Goal: Task Accomplishment & Management: Complete application form

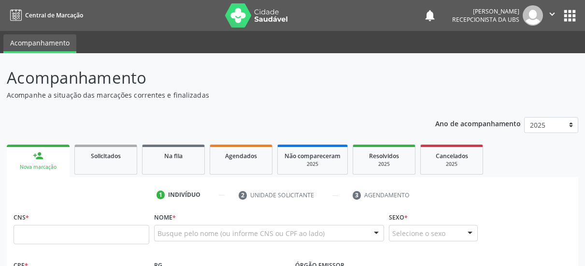
scroll to position [104, 0]
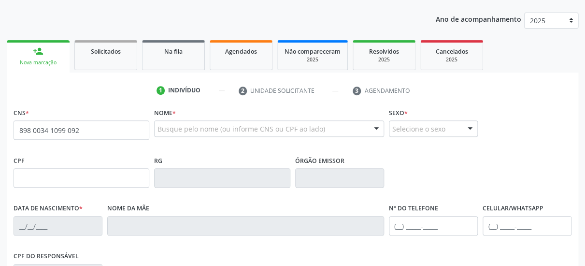
type input "898 0034 1099 0927"
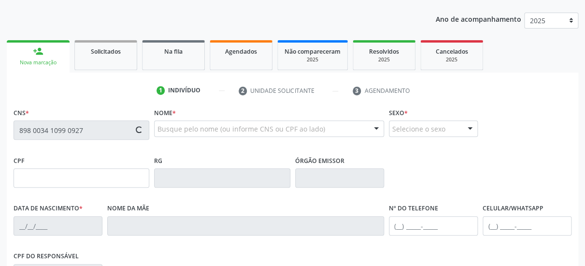
type input "562.575.034-34"
type input "[DATE]"
type input "[PERSON_NAME]"
type input "[PHONE_NUMBER]"
type input "133"
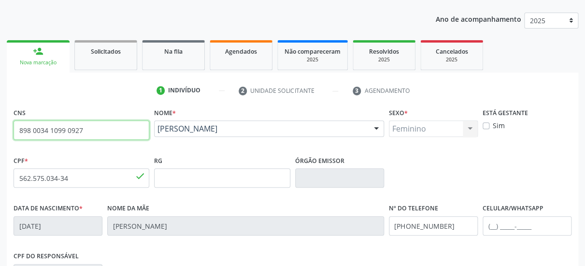
click at [14, 140] on input "898 0034 1099 0927" at bounding box center [82, 129] width 136 height 19
type input "702 8076 5507 3167"
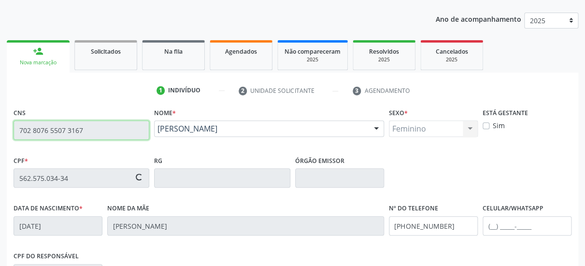
type input "[DATE]"
type input "[PERSON_NAME]"
type input "[PHONE_NUMBER]"
type input "123"
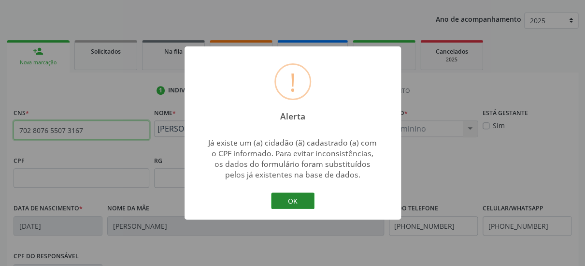
click at [296, 198] on button "OK" at bounding box center [292, 200] width 43 height 16
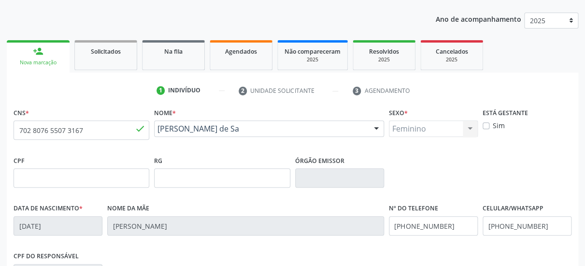
drag, startPoint x: 242, startPoint y: 122, endPoint x: 29, endPoint y: 143, distance: 213.6
click at [30, 143] on div "CNS * 702 8076 5507 3167 [GEOGRAPHIC_DATA] * [PERSON_NAME] de Sa [PERSON_NAME] …" at bounding box center [292, 129] width 563 height 48
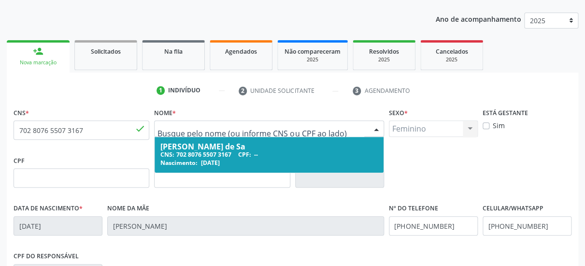
click at [55, 155] on div "CPF" at bounding box center [82, 170] width 136 height 34
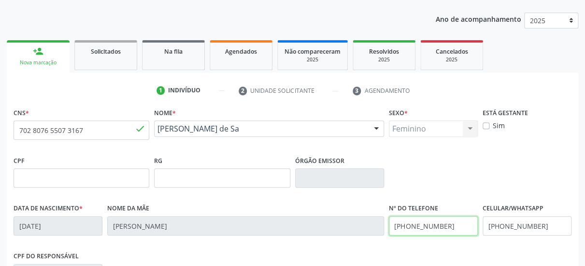
drag, startPoint x: 407, startPoint y: 231, endPoint x: 311, endPoint y: 247, distance: 97.2
click at [389, 235] on input "[PHONE_NUMBER]" at bounding box center [433, 225] width 89 height 19
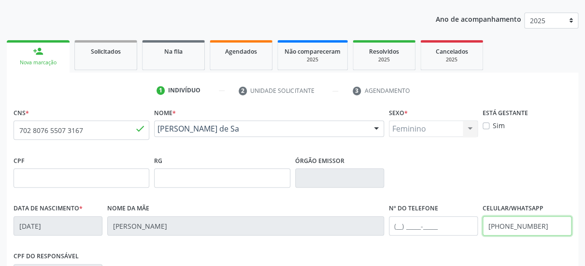
drag, startPoint x: 545, startPoint y: 223, endPoint x: 411, endPoint y: 226, distance: 133.9
click at [483, 225] on input "[PHONE_NUMBER]" at bounding box center [527, 225] width 89 height 19
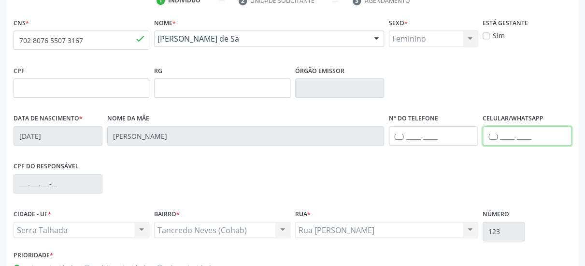
scroll to position [258, 0]
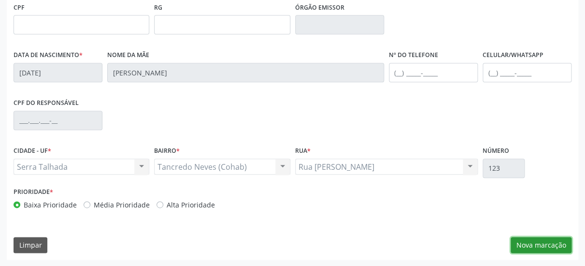
click at [547, 246] on button "Nova marcação" at bounding box center [541, 245] width 61 height 16
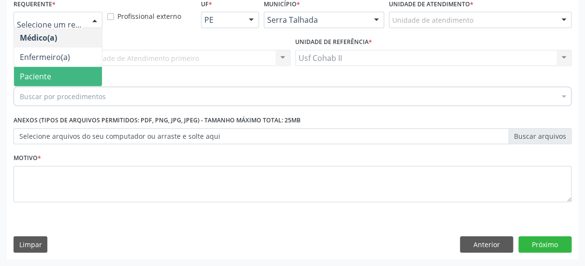
click at [47, 71] on span "Paciente" at bounding box center [35, 76] width 31 height 11
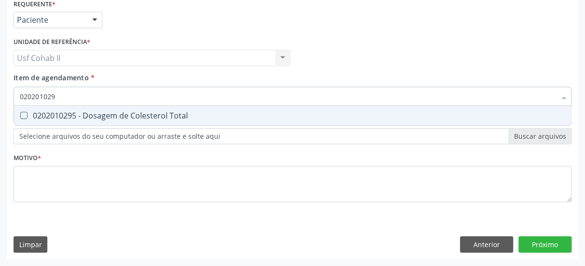
type input "0202010295"
click at [158, 112] on div "0202010295 - Dosagem de Colesterol Total" at bounding box center [293, 116] width 546 height 8
checkbox Total "true"
type input "0202010295"
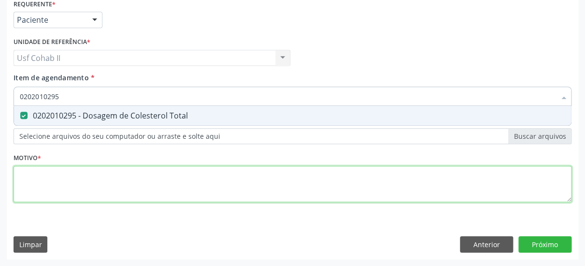
click at [118, 166] on textarea at bounding box center [293, 184] width 558 height 37
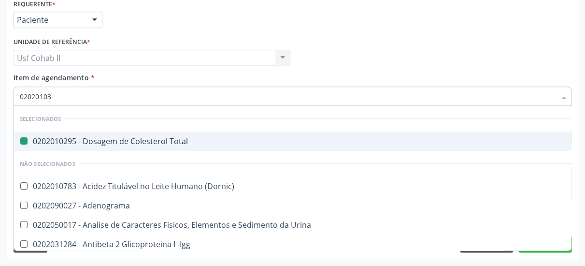
type input "020201031"
checkbox Total "false"
type input "0202010317"
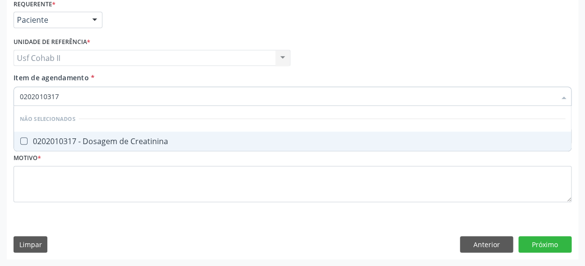
click at [133, 137] on div "0202010317 - Dosagem de Creatinina" at bounding box center [293, 141] width 546 height 8
checkbox Creatinina "true"
type input "0202010317"
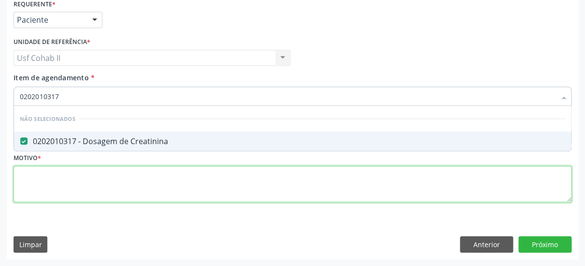
click at [105, 166] on textarea at bounding box center [293, 184] width 558 height 37
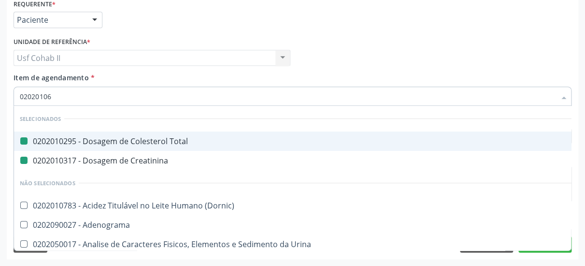
type input "020201067"
checkbox Total "false"
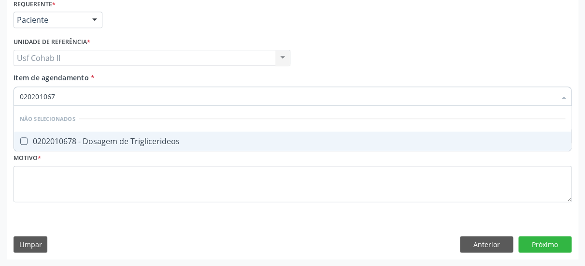
type input "0202010678"
click at [102, 137] on div "0202010678 - Dosagem de Triglicerideos" at bounding box center [293, 141] width 546 height 8
checkbox Triglicerideos "true"
type input "0202010678"
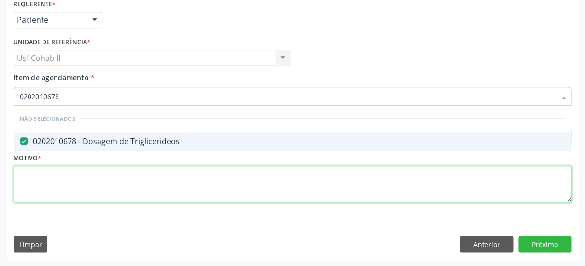
click at [89, 172] on textarea at bounding box center [293, 184] width 558 height 37
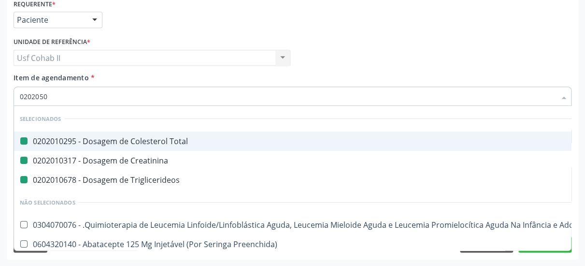
type input "02020500"
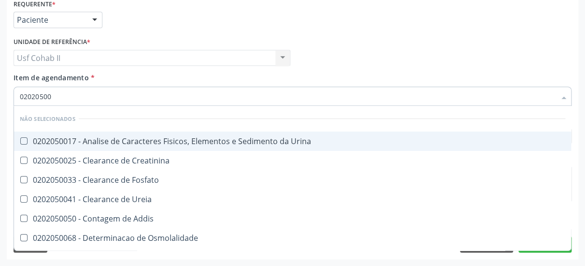
checkbox Urina "false"
checkbox Creatinina "false"
checkbox Fosfato "false"
click at [91, 137] on div "0202050017 - Analise de Caracteres Fisicos, Elementos e Sedimento da Urina" at bounding box center [293, 141] width 546 height 8
checkbox Urina "true"
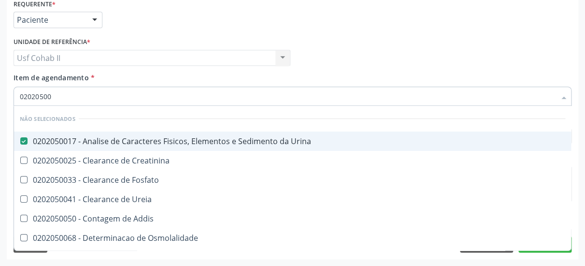
type input "02020500"
click at [339, 45] on div "Médico Solicitante Por favor, selecione a Unidade de Atendimento primeiro Nenhu…" at bounding box center [292, 54] width 563 height 38
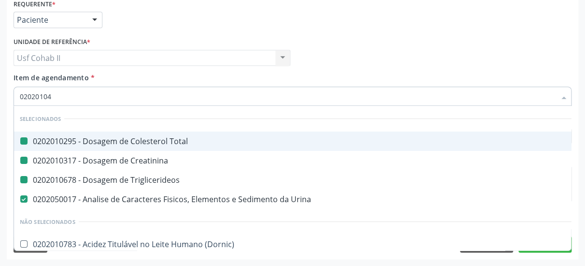
type input "020201047"
checkbox Total "false"
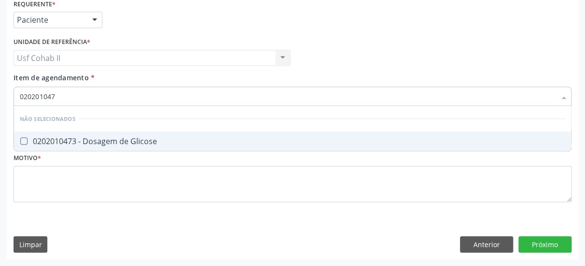
type input "0202010473"
click at [89, 137] on div "0202010473 - Dosagem de Glicose" at bounding box center [293, 141] width 546 height 8
checkbox Glicose "true"
type input "0202010473"
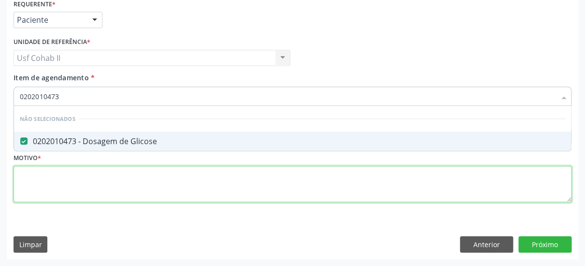
click at [77, 167] on textarea at bounding box center [293, 184] width 558 height 37
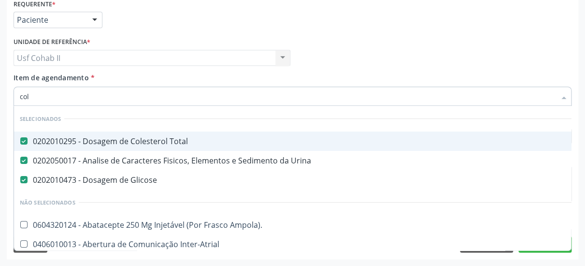
type input "cole"
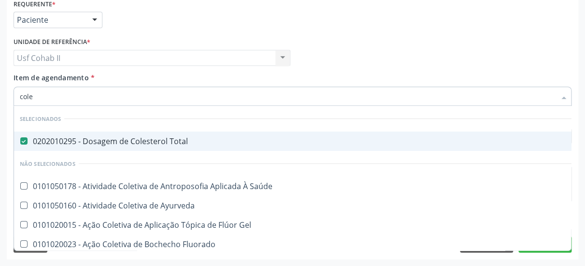
checkbox Saúde "false"
type input "coles"
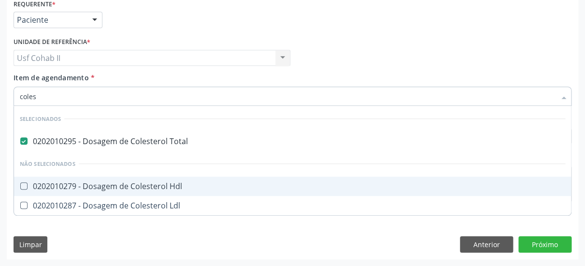
click at [131, 182] on div "0202010279 - Dosagem de Colesterol Hdl" at bounding box center [293, 186] width 546 height 8
checkbox Hdl "true"
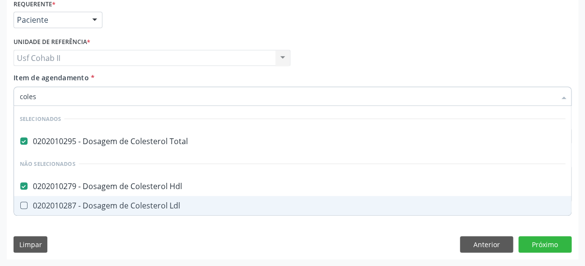
click at [116, 202] on div "0202010287 - Dosagem de Colesterol Ldl" at bounding box center [293, 206] width 546 height 8
checkbox Ldl "true"
type input "coles"
click at [107, 231] on div "Requerente * Paciente Médico(a) Enfermeiro(a) Paciente Nenhum resultado encontr…" at bounding box center [293, 128] width 572 height 262
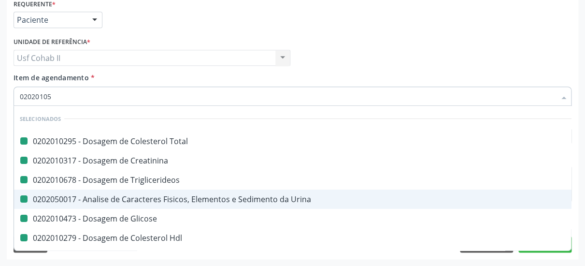
type input "020201050"
checkbox Total "false"
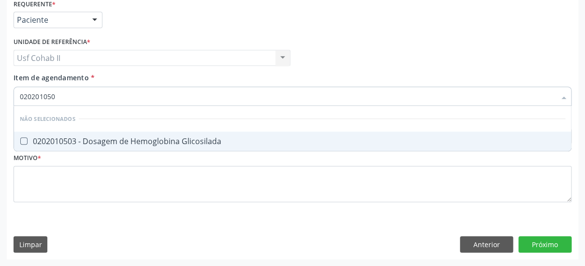
type input "0202010503"
click at [176, 137] on div "0202010503 - Dosagem de Hemoglobina Glicosilada" at bounding box center [293, 141] width 546 height 8
checkbox Glicosilada "true"
type input "0202010503"
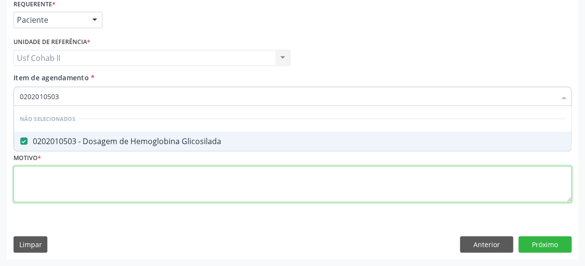
click at [149, 166] on textarea at bounding box center [293, 184] width 558 height 37
click at [111, 174] on textarea at bounding box center [293, 184] width 558 height 37
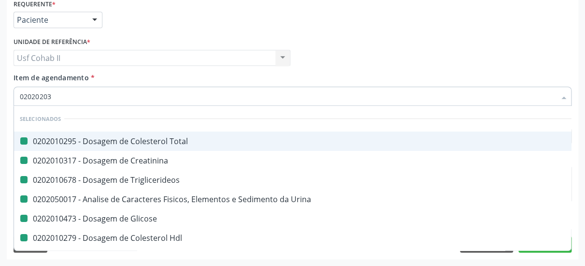
type input "020202038"
checkbox Total "false"
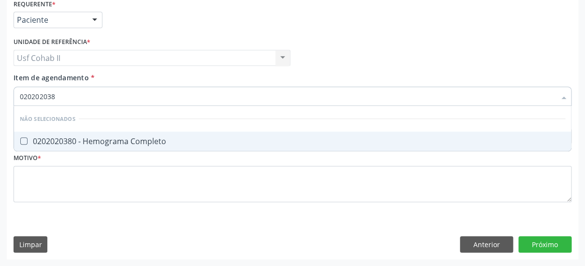
type input "0202020380"
click at [81, 137] on div "0202020380 - Hemograma Completo" at bounding box center [293, 141] width 546 height 8
checkbox Completo "true"
type input "0202020380"
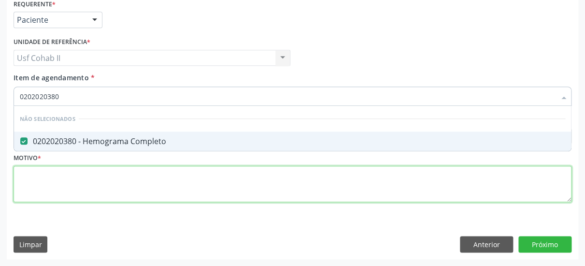
click at [72, 166] on textarea at bounding box center [293, 184] width 558 height 37
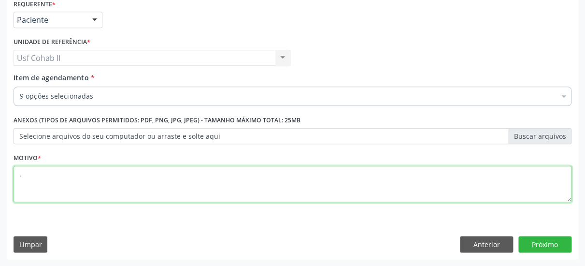
type textarea "."
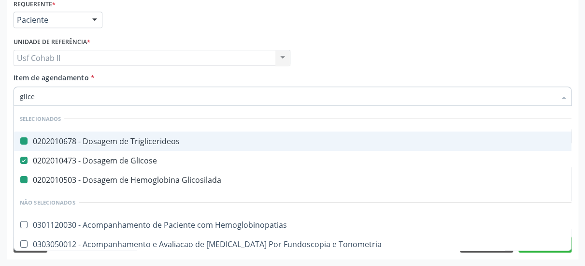
type input "glicem"
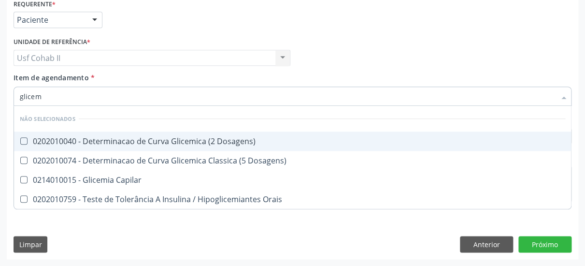
checkbox Dosagens\) "false"
checkbox Capilar "false"
type input "glice"
checkbox Dosagens\) "true"
type input "glic"
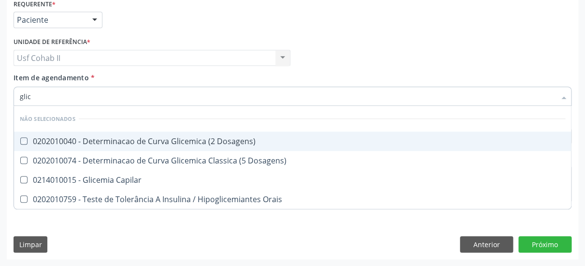
checkbox Capilar "true"
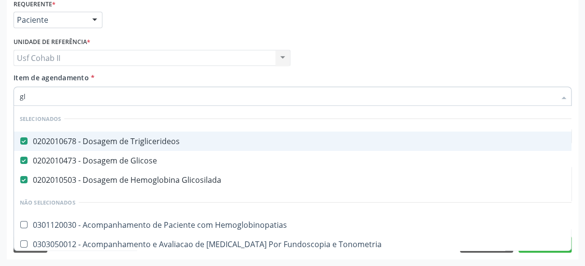
type input "g"
checkbox Hemoglobinopatias "true"
checkbox Tonometria "true"
checkbox Injetável "true"
checkbox Ampola\) "true"
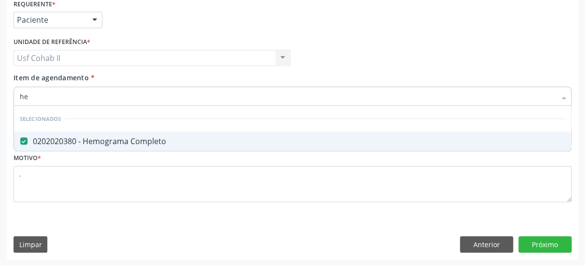
type input "h"
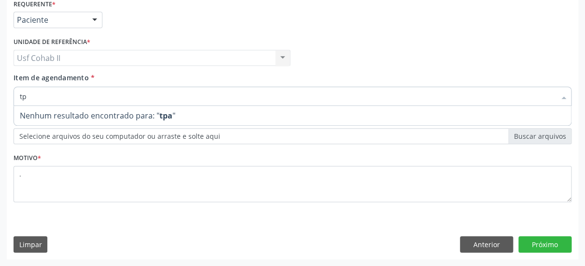
type input "t"
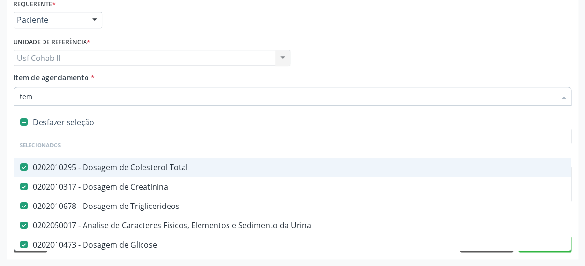
type input "temp"
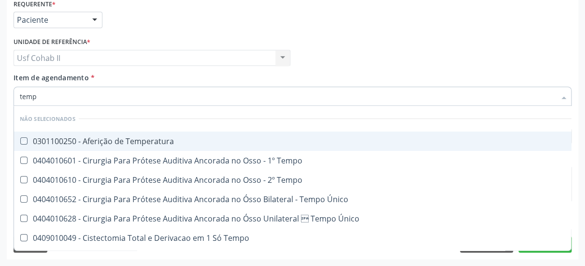
checkbox Temperatura "false"
checkbox Tempo "false"
checkbox Único "false"
checkbox Tempo "false"
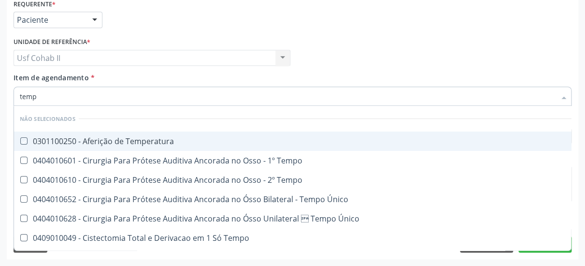
checkbox Oncologia "false"
checkbox Tempo\) "false"
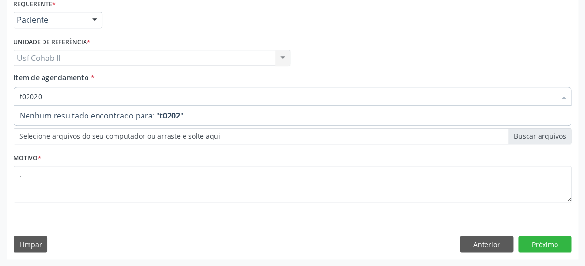
scroll to position [0, 0]
type input "t"
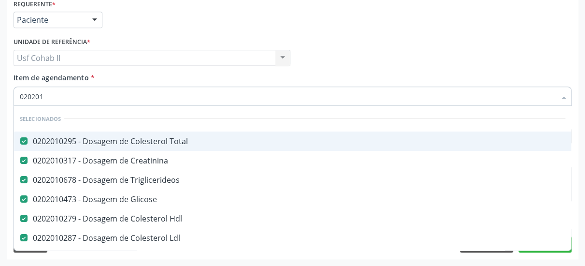
type input "0202014"
checkbox Total "false"
checkbox Creatinina "false"
type input "02020142"
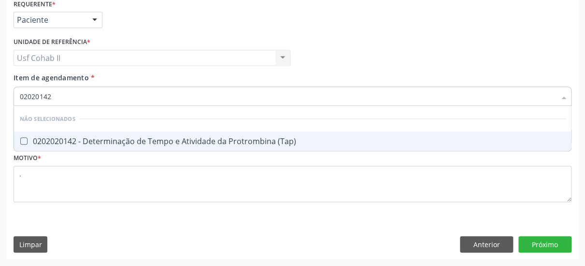
click at [100, 137] on div "0202020142 - Determinação de Tempo e Atividade da Protrombina (Tap)" at bounding box center [293, 141] width 546 height 8
checkbox \(Tap\) "true"
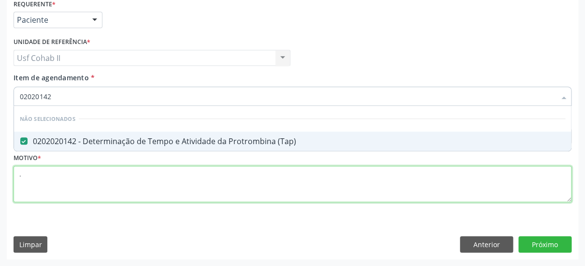
click at [85, 177] on textarea "." at bounding box center [293, 184] width 558 height 37
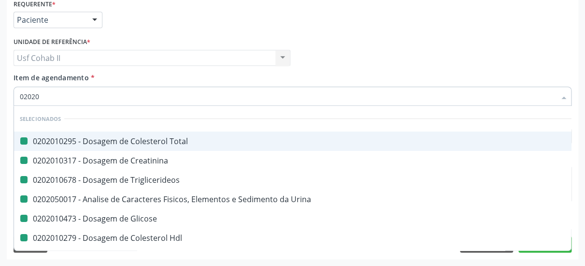
type input "020200"
checkbox Total "false"
checkbox Creatinina "false"
checkbox Triglicerideos "false"
checkbox Urina "false"
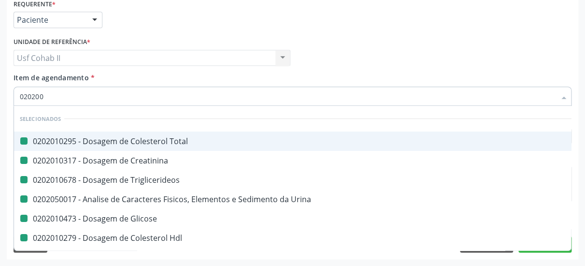
checkbox Glicose "false"
checkbox Hdl "false"
checkbox Ldl "false"
checkbox Glicosilada "false"
checkbox Completo "false"
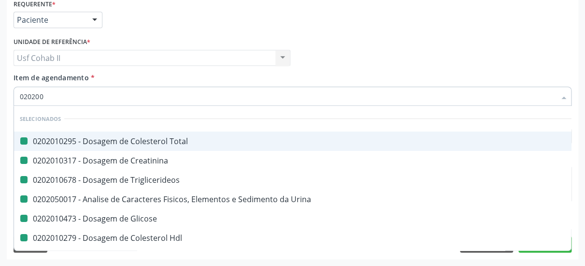
checkbox \(Tap\) "false"
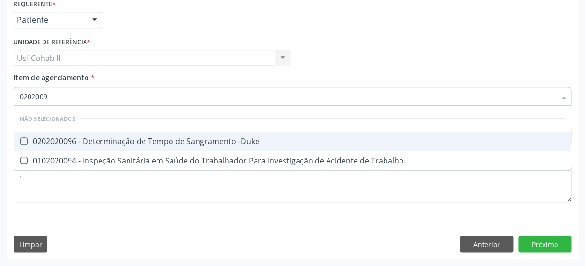
type input "02020096"
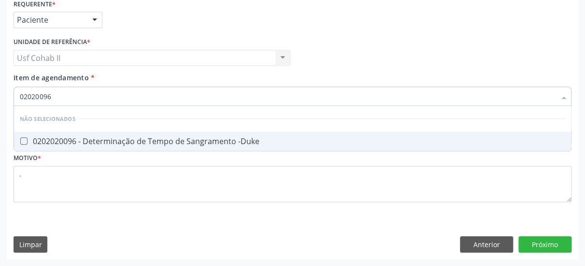
click at [98, 137] on div "0202020096 - Determinação de Tempo de Sangramento -Duke" at bounding box center [293, 141] width 546 height 8
checkbox -Duke "true"
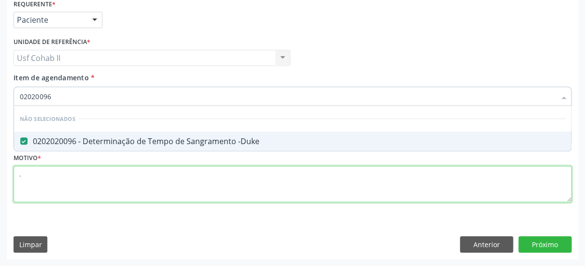
click at [91, 177] on textarea "." at bounding box center [293, 184] width 558 height 37
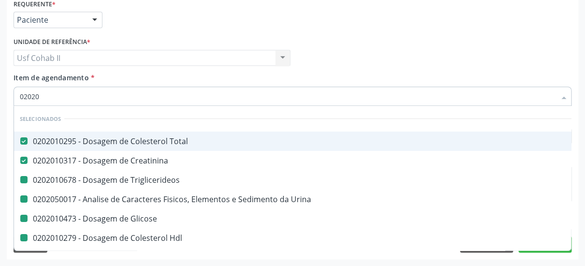
type input "020200"
checkbox Triglicerideos "false"
checkbox Urina "false"
checkbox Glicose "false"
checkbox Hdl "false"
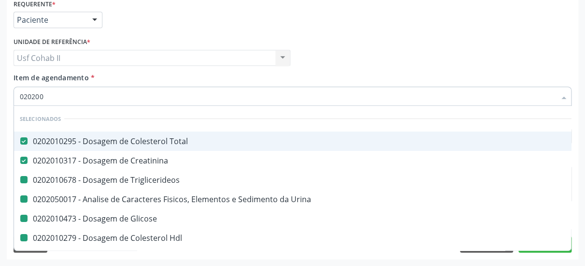
checkbox Ldl "false"
checkbox Glicosilada "false"
checkbox Completo "false"
checkbox \(Tap\) "false"
checkbox -Duke "false"
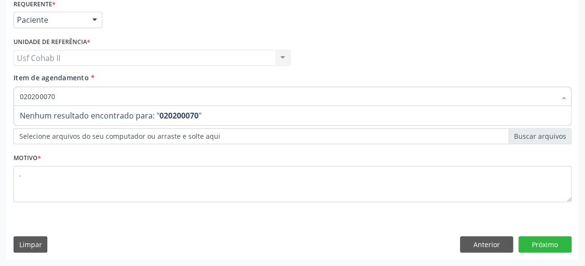
drag, startPoint x: 67, startPoint y: 87, endPoint x: 0, endPoint y: 97, distance: 67.3
click at [20, 97] on input "020200070" at bounding box center [288, 96] width 536 height 19
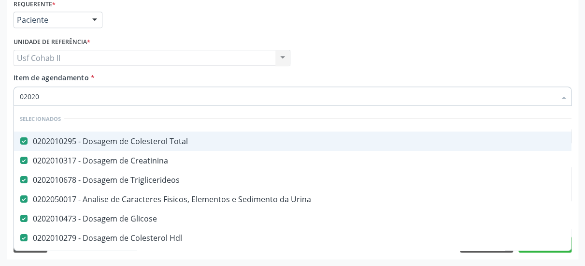
type input "020200"
checkbox Triglicerideos "false"
checkbox Urina "false"
checkbox Glicose "false"
checkbox Hdl "false"
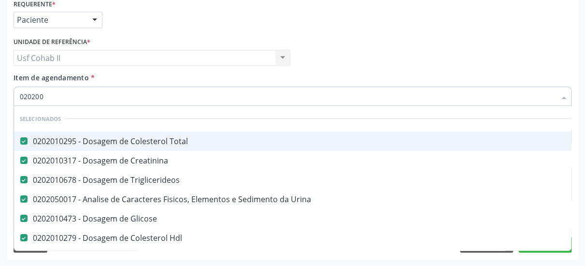
checkbox Ldl "false"
checkbox Glicosilada "false"
checkbox Completo "false"
checkbox \(Tap\) "false"
checkbox -Duke "false"
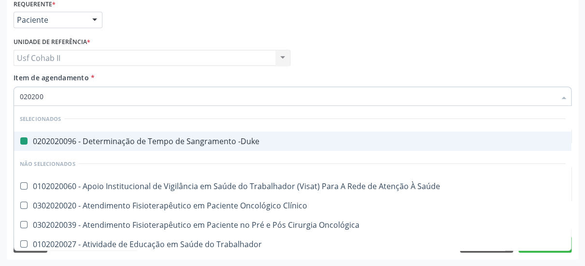
type input "0202007"
checkbox -Duke "false"
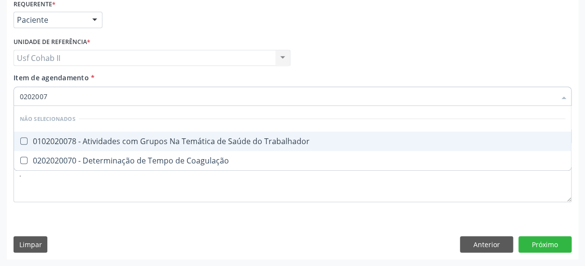
type input "02020070"
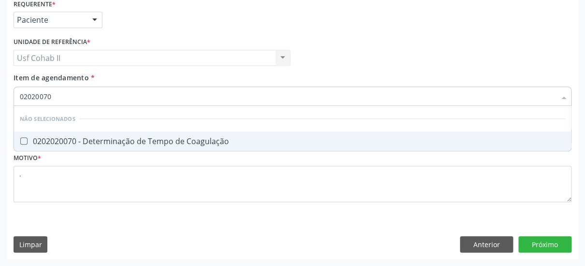
click at [82, 137] on div "0202020070 - Determinação de Tempo de Coagulação" at bounding box center [293, 141] width 546 height 8
checkbox Coagulação "true"
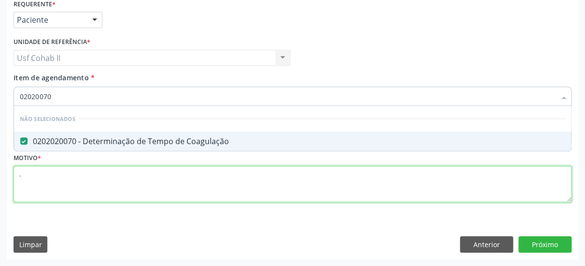
click at [73, 168] on textarea "." at bounding box center [293, 184] width 558 height 37
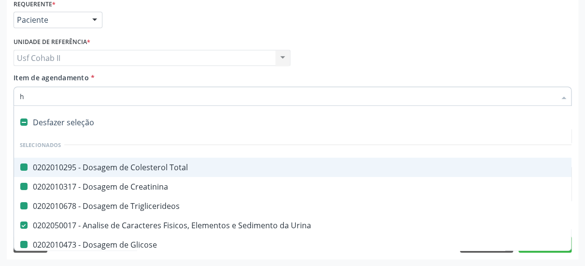
type input "hb"
checkbox Total "false"
checkbox Creatinina "false"
checkbox Triglicerideos "false"
checkbox Glicose "false"
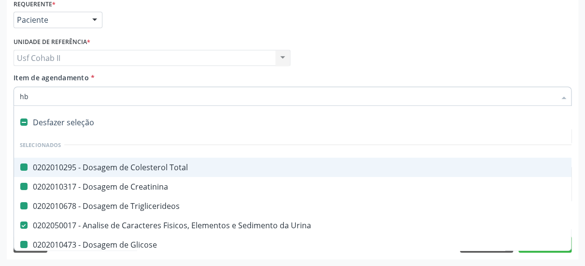
checkbox Hdl "false"
checkbox Ldl "false"
checkbox Glicosilada "false"
checkbox Completo "false"
checkbox \(Tap\) "false"
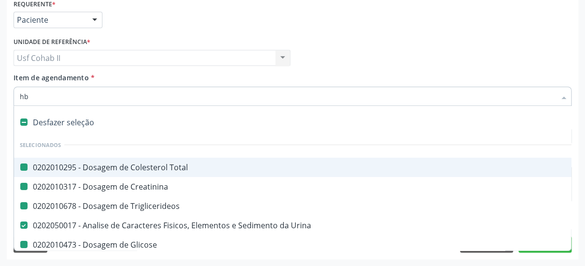
checkbox -Duke "false"
checkbox Coagulação "false"
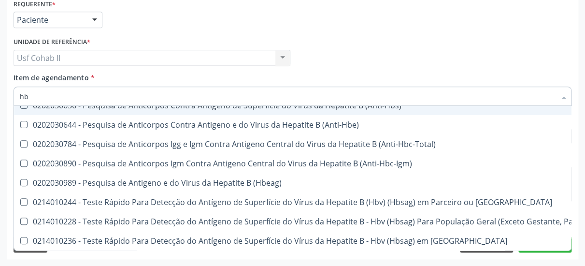
scroll to position [123, 0]
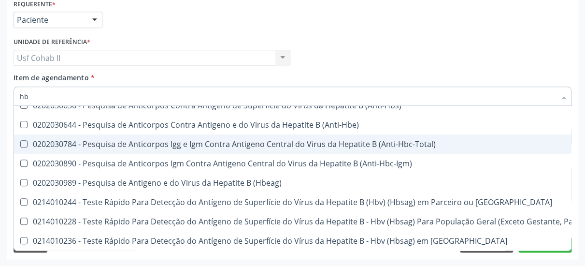
drag, startPoint x: 65, startPoint y: 89, endPoint x: 0, endPoint y: 91, distance: 64.8
click at [20, 91] on input "hb" at bounding box center [288, 96] width 536 height 19
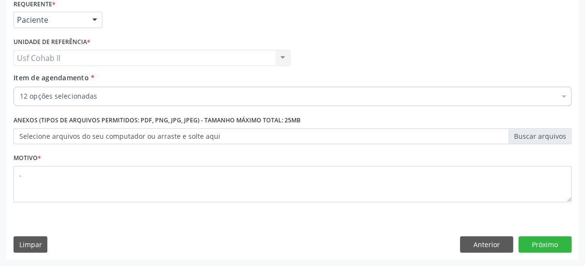
checkbox Total "true"
checkbox Creatinina "true"
checkbox Triglicerideos "true"
checkbox Glicose "true"
checkbox Hdl "true"
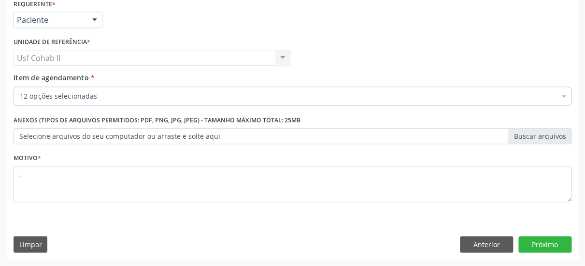
checkbox Ldl "true"
checkbox Glicosilada "true"
checkbox Completo "true"
checkbox \(Tap\) "true"
checkbox -Duke "true"
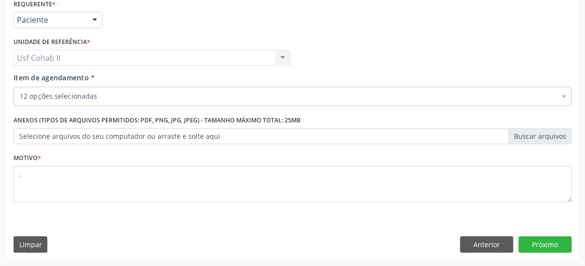
checkbox Coagulação "true"
checkbox Urina "true"
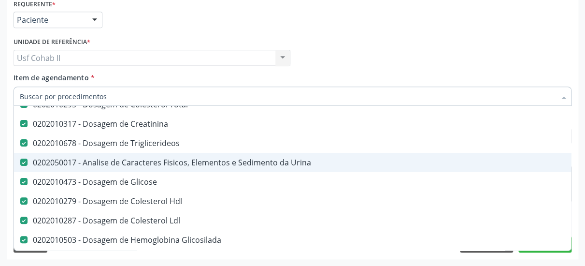
scroll to position [125, 0]
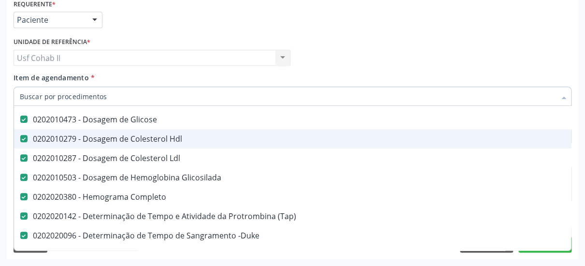
click at [314, 47] on div "Médico Solicitante Por favor, selecione a Unidade de Atendimento primeiro Nenhu…" at bounding box center [292, 54] width 563 height 38
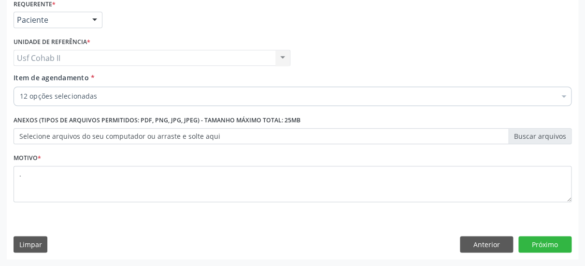
scroll to position [0, 0]
click at [547, 246] on button "Próximo" at bounding box center [545, 244] width 53 height 16
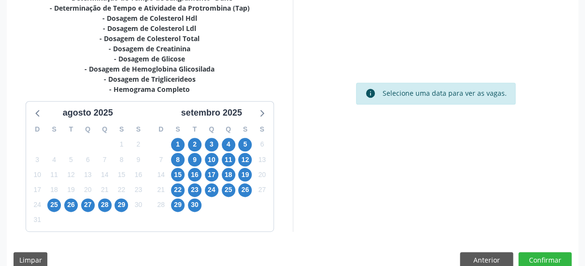
scroll to position [266, 0]
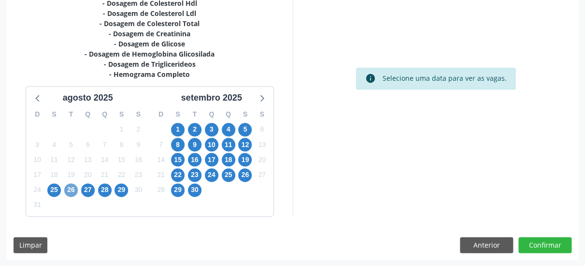
click at [72, 190] on span "26" at bounding box center [71, 190] width 14 height 14
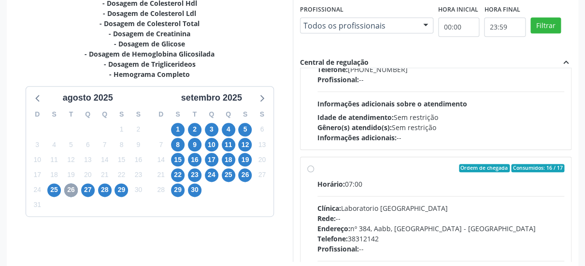
scroll to position [115, 0]
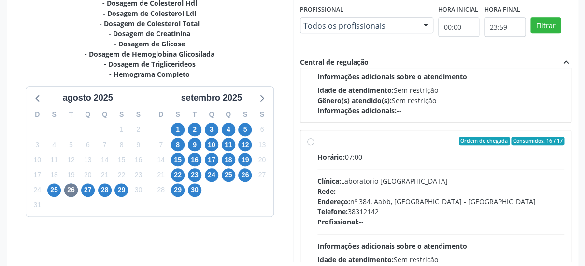
click at [317, 140] on label "Ordem de chegada Consumidos: 16 / 17 Horário: 07:00 Clínica: Laboratorio Sao Fr…" at bounding box center [440, 211] width 247 height 148
click at [311, 140] on input "Ordem de chegada Consumidos: 16 / 17 Horário: 07:00 Clínica: Laboratorio Sao Fr…" at bounding box center [310, 141] width 7 height 9
radio input "true"
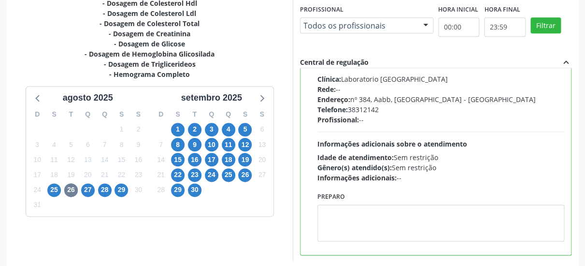
scroll to position [311, 0]
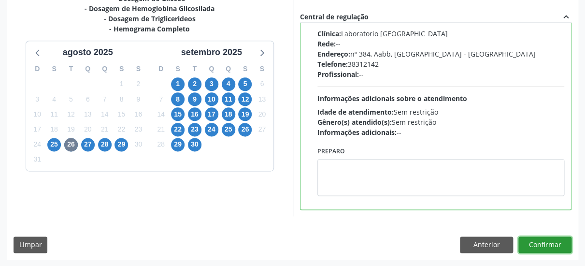
click at [536, 243] on button "Confirmar" at bounding box center [545, 244] width 53 height 16
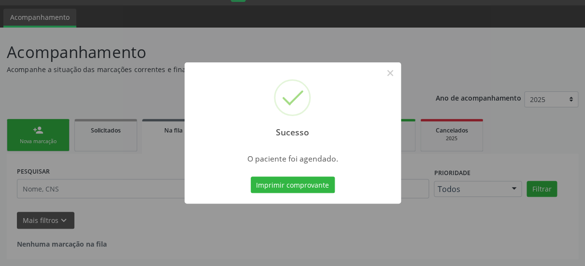
scroll to position [25, 0]
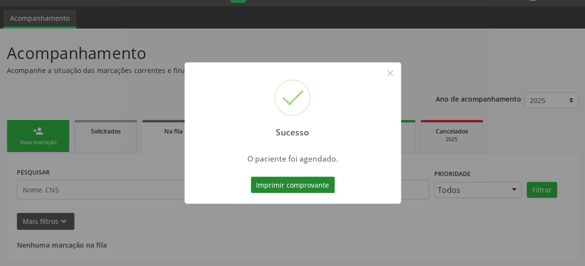
click at [305, 184] on button "Imprimir comprovante" at bounding box center [293, 184] width 84 height 16
